Goal: Task Accomplishment & Management: Use online tool/utility

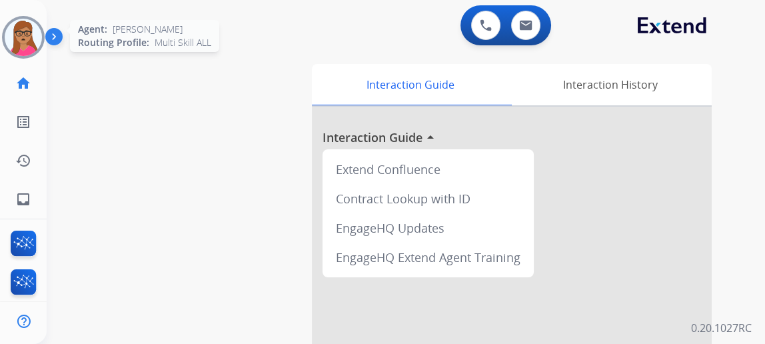
click at [33, 37] on img at bounding box center [23, 37] width 37 height 37
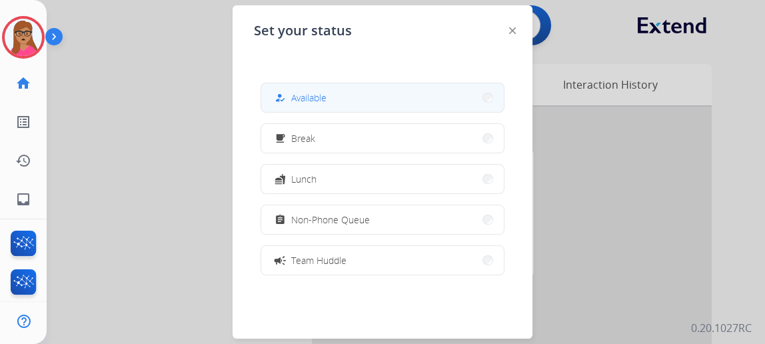
click at [370, 99] on button "how_to_reg Available" at bounding box center [382, 97] width 242 height 29
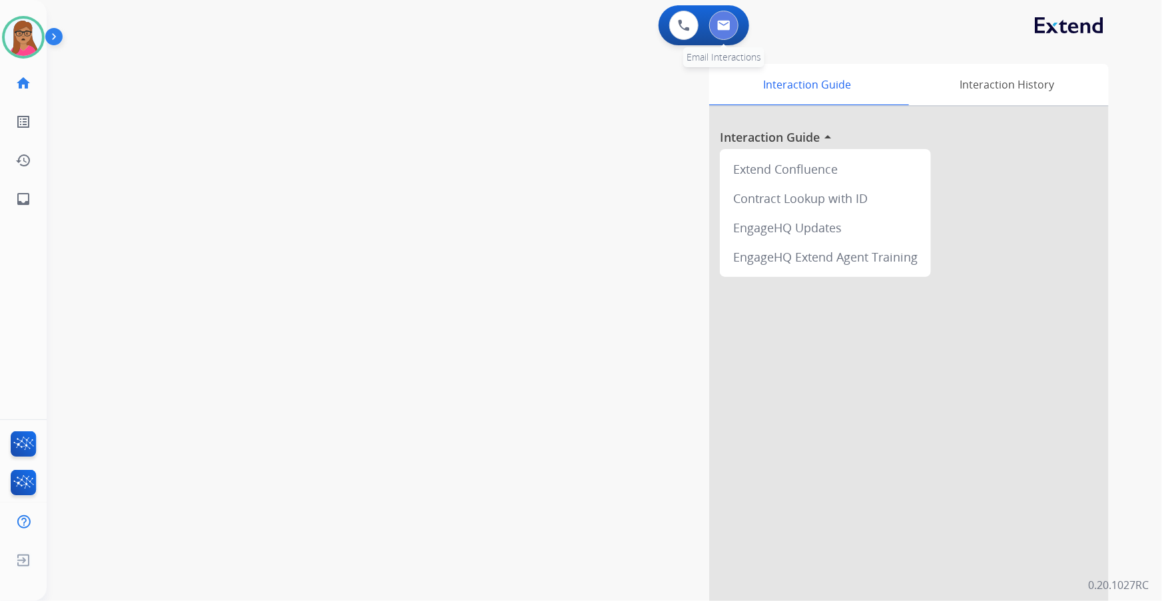
click at [725, 30] on img at bounding box center [723, 25] width 13 height 11
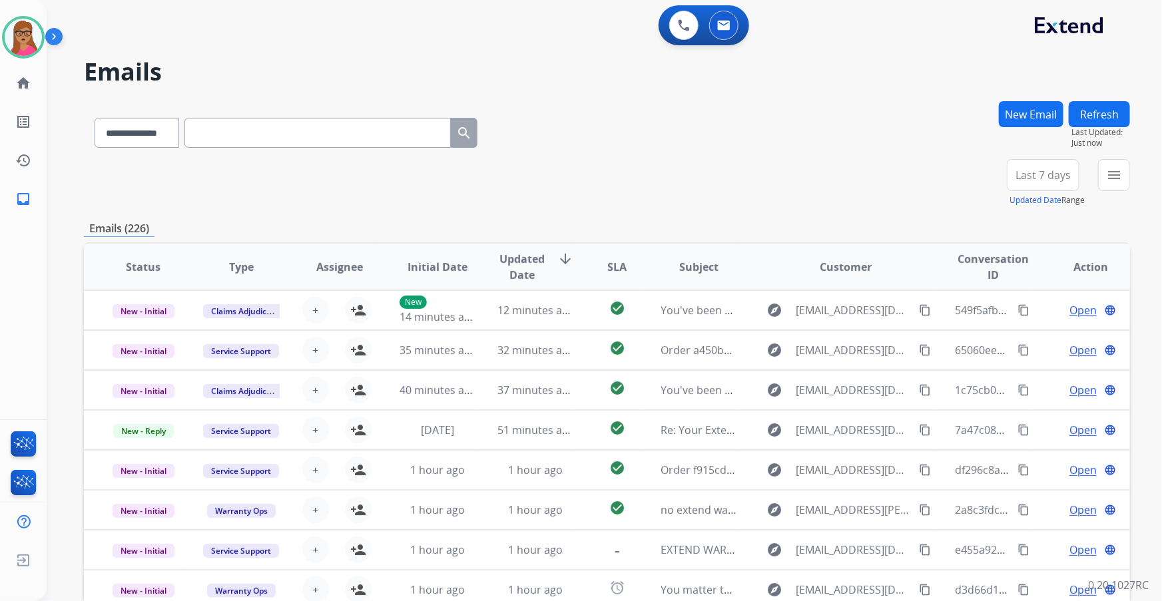
click at [774, 183] on button "Last 7 days" at bounding box center [1043, 175] width 73 height 32
click at [774, 339] on div "Last 90 days" at bounding box center [1038, 337] width 73 height 20
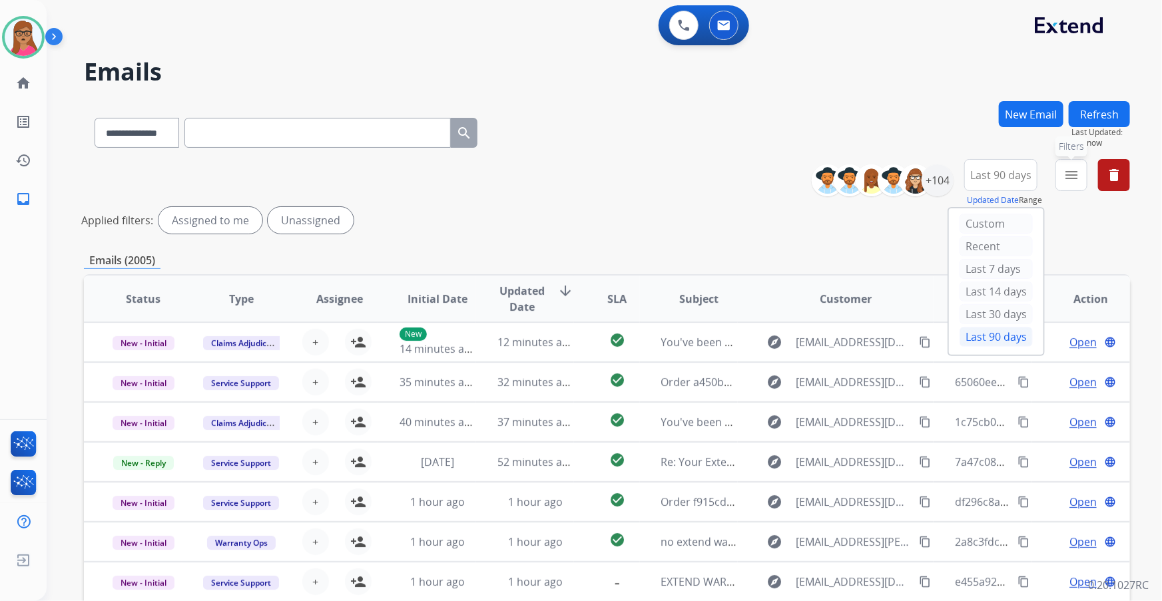
click at [774, 180] on mat-icon "menu" at bounding box center [1072, 175] width 16 height 16
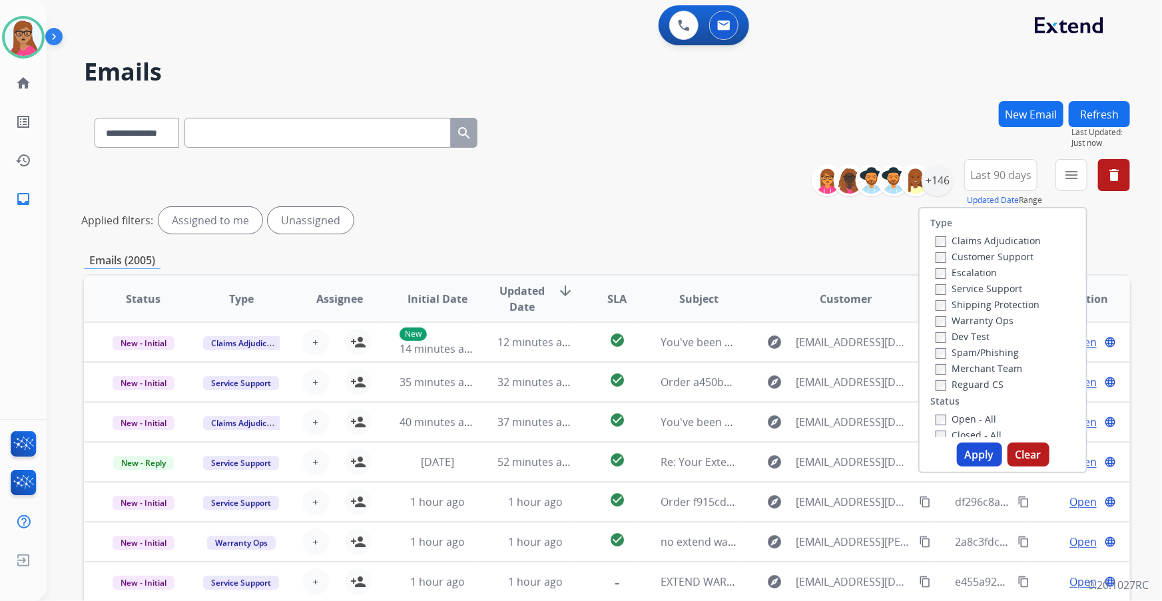
click at [774, 253] on label "Customer Support" at bounding box center [985, 256] width 98 height 13
click at [774, 306] on label "Shipping Protection" at bounding box center [988, 304] width 104 height 13
click at [774, 354] on label "Reguard CS" at bounding box center [970, 384] width 68 height 13
click at [774, 354] on label "Open - All" at bounding box center [966, 419] width 61 height 13
click at [774, 354] on button "Apply" at bounding box center [979, 455] width 45 height 24
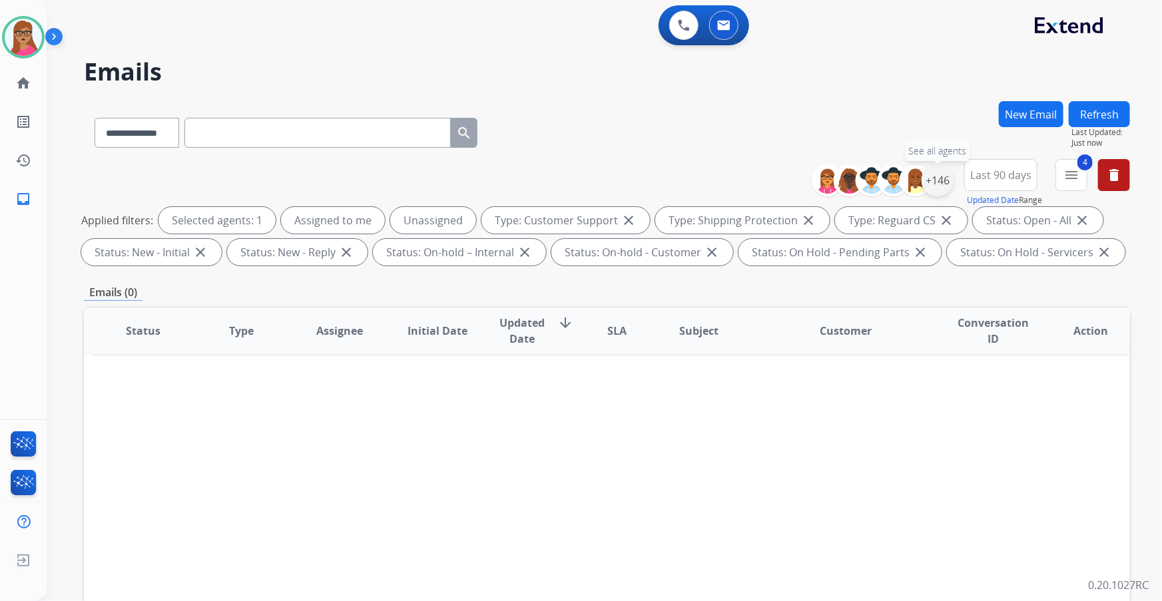
click at [774, 180] on div "+146" at bounding box center [938, 181] width 32 height 32
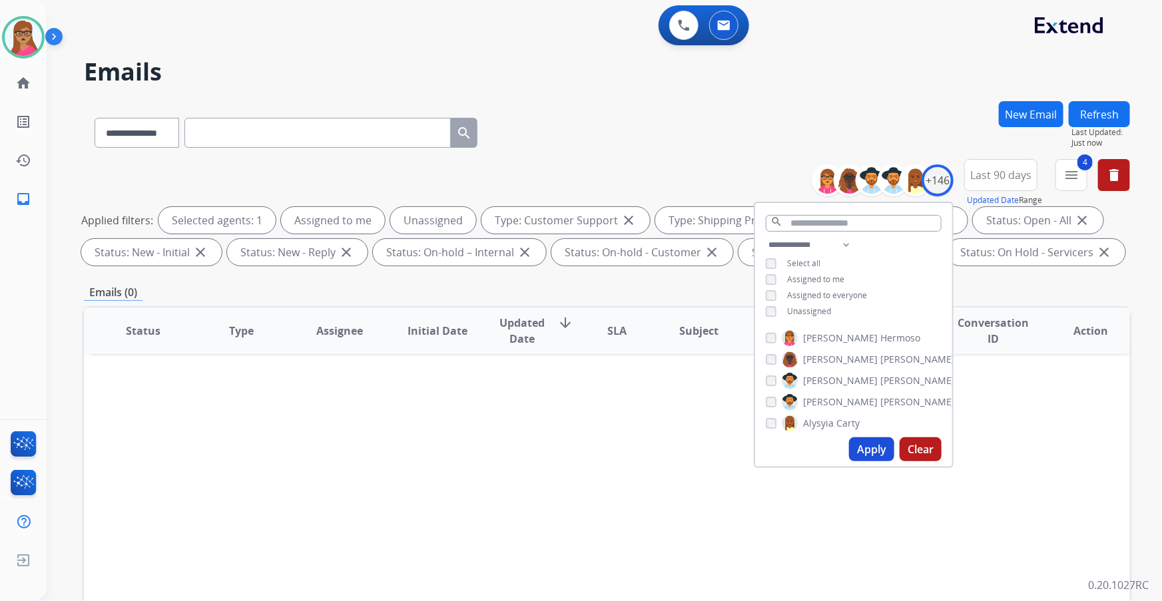
click at [774, 354] on button "Apply" at bounding box center [871, 450] width 45 height 24
click at [643, 354] on div "Status Type Assignee Initial Date Updated Date arrow_downward SLA Subject Custo…" at bounding box center [607, 529] width 1046 height 446
